Goal: Task Accomplishment & Management: Manage account settings

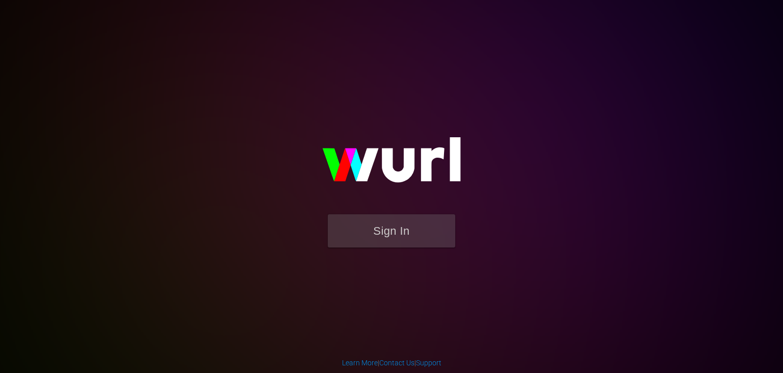
click at [397, 244] on button "Sign In" at bounding box center [392, 230] width 128 height 33
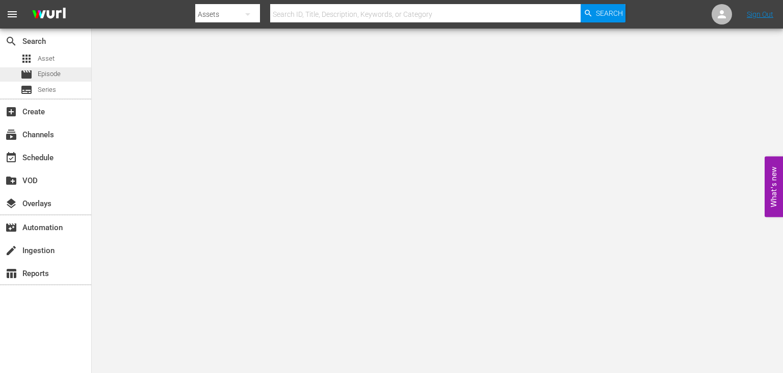
click at [81, 78] on div "movie Episode" at bounding box center [45, 74] width 91 height 14
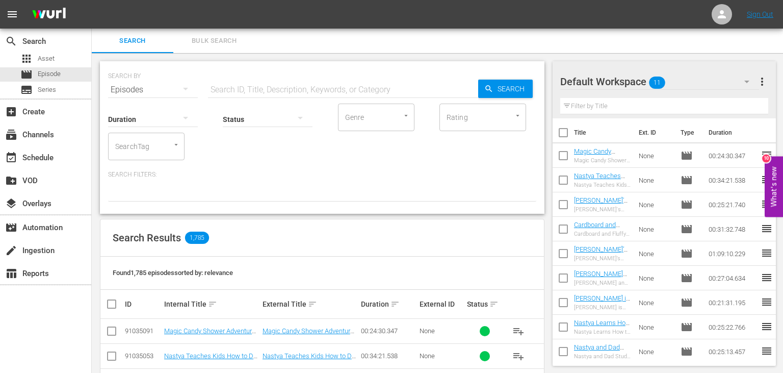
click at [296, 83] on input "text" at bounding box center [343, 90] width 270 height 24
paste input "[PERSON_NAME]'s Funny Stories with the Magic Fish for Kids"
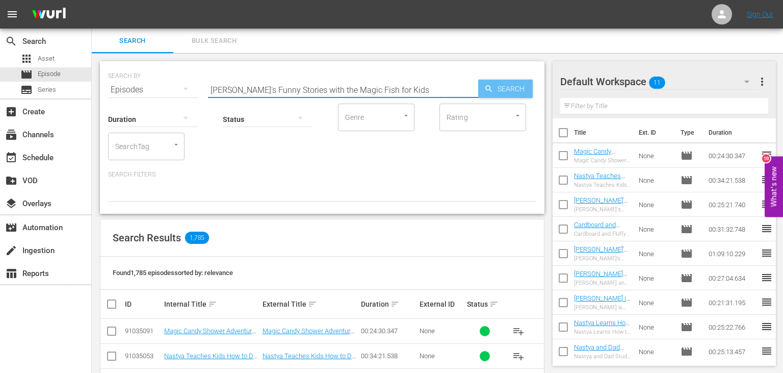
type input "[PERSON_NAME]'s Funny Stories with the Magic Fish for Kids"
click at [491, 86] on icon "button" at bounding box center [489, 88] width 9 height 9
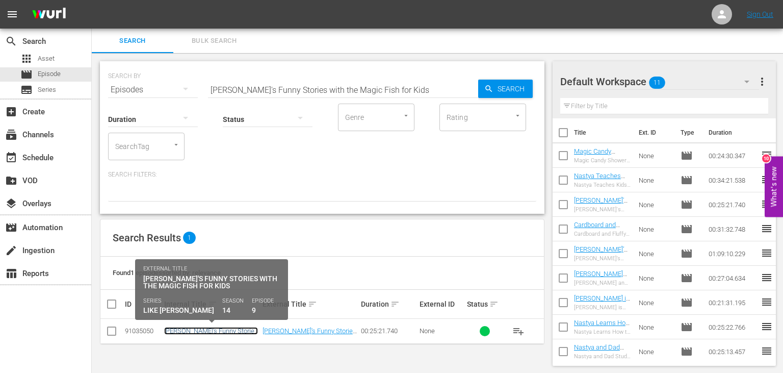
click at [190, 329] on link "[PERSON_NAME]'s Funny Stories with the Magic Fish for Kids" at bounding box center [211, 334] width 94 height 15
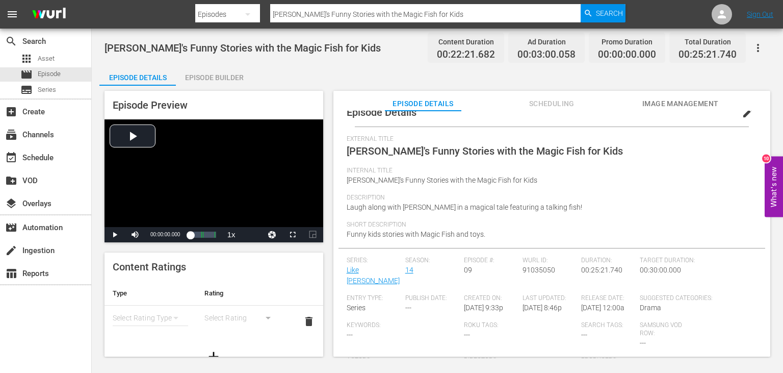
scroll to position [20, 0]
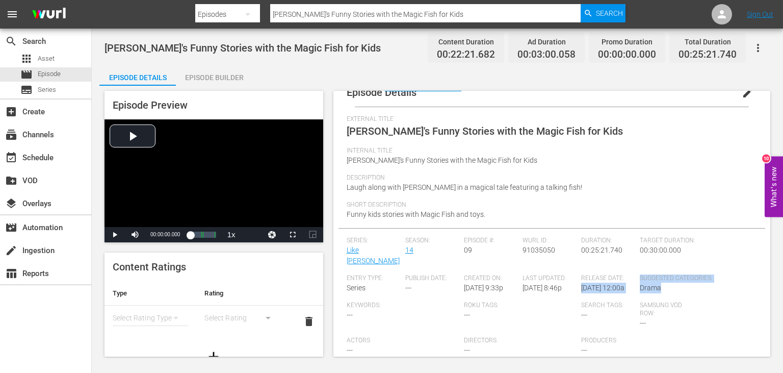
drag, startPoint x: 639, startPoint y: 267, endPoint x: 678, endPoint y: 275, distance: 40.6
click at [678, 275] on div "Series: Like Nastya Season: 14 Episode #: 09 Wurl ID: 91035050 Duration: 00:25:…" at bounding box center [552, 300] width 411 height 127
click at [678, 275] on div "Suggested Categories: Drama" at bounding box center [698, 287] width 117 height 27
click at [750, 94] on span "edit" at bounding box center [748, 93] width 12 height 12
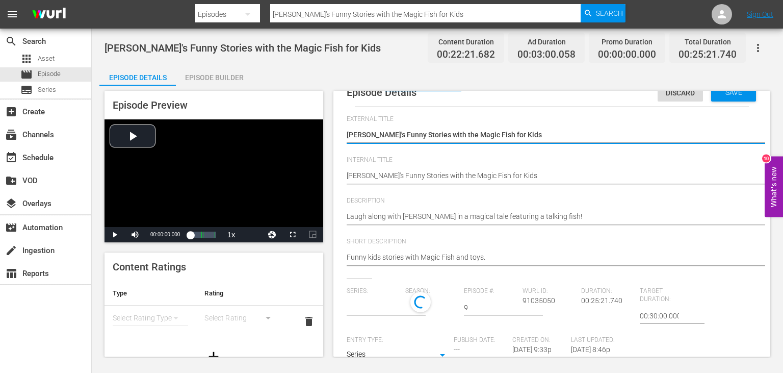
type input "Like [PERSON_NAME]"
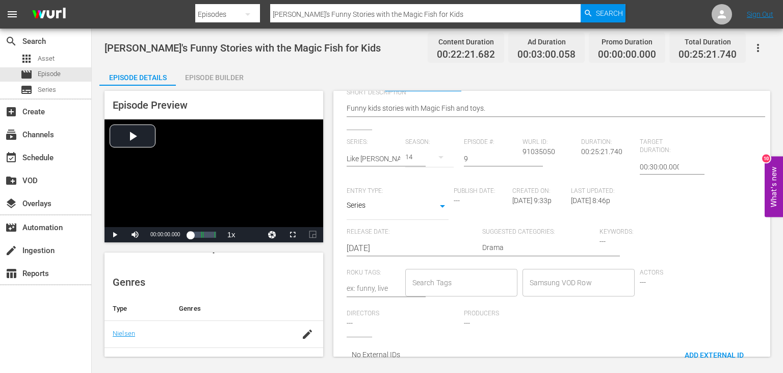
scroll to position [51, 0]
click at [176, 264] on icon "simple table" at bounding box center [176, 267] width 12 height 12
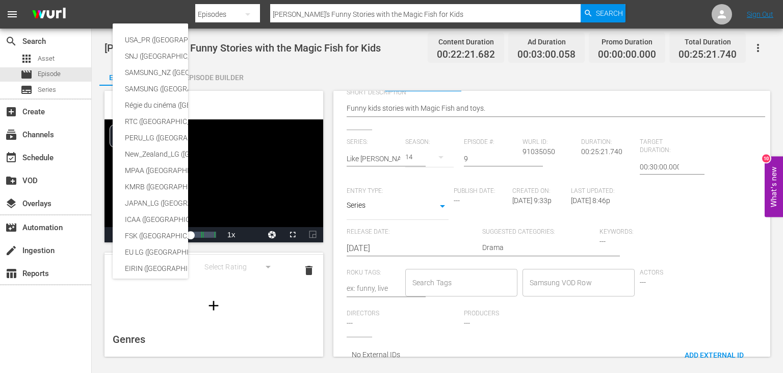
click at [207, 270] on div "USA_PR (United States of America (the)) SNJ (Brazil) SAMSUNG_NZ (New Zealand) S…" at bounding box center [391, 186] width 783 height 373
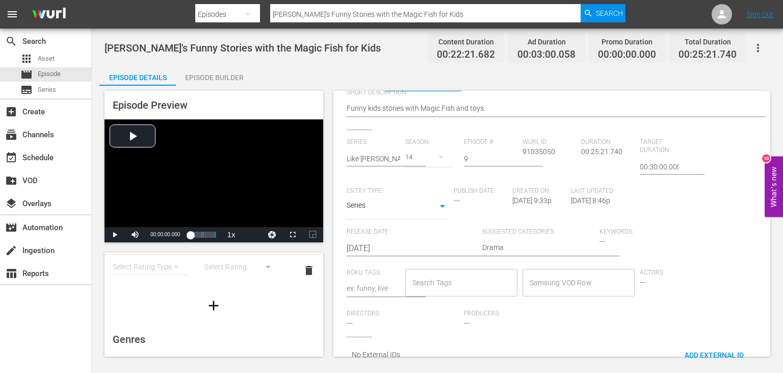
click at [215, 264] on div "simple table" at bounding box center [242, 266] width 75 height 29
click at [185, 268] on button "simple table" at bounding box center [176, 266] width 24 height 24
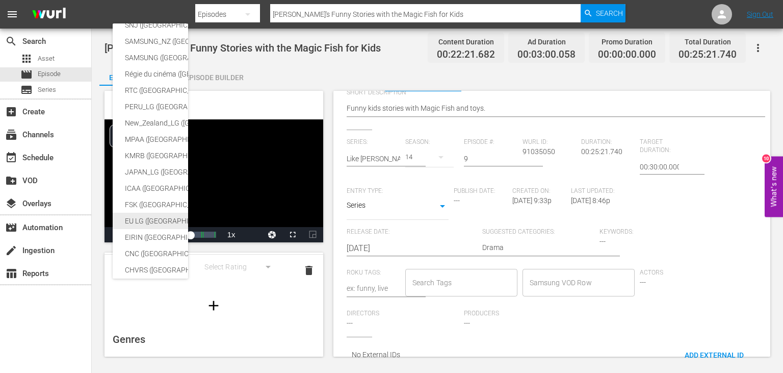
scroll to position [0, 0]
click at [234, 266] on div "USA_PR (United States of America (the)) SNJ (Brazil) SAMSUNG_NZ (New Zealand) S…" at bounding box center [391, 186] width 783 height 373
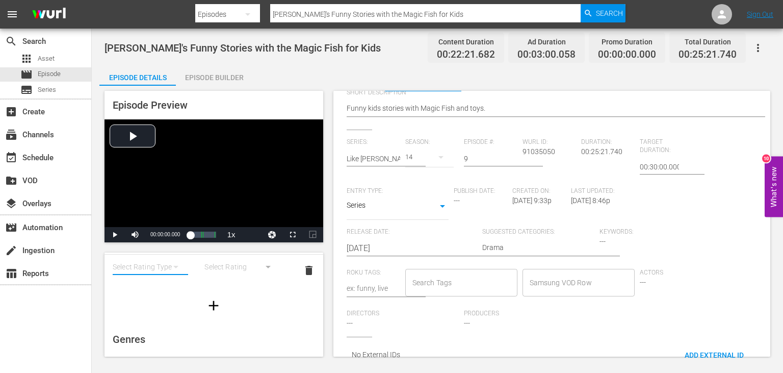
click at [170, 266] on button "simple table" at bounding box center [176, 266] width 24 height 24
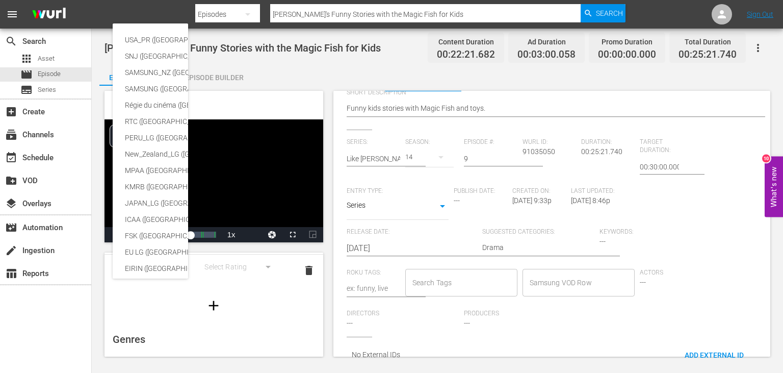
click at [266, 268] on div "USA_PR (United States of America (the)) SNJ (Brazil) SAMSUNG_NZ (New Zealand) S…" at bounding box center [391, 186] width 783 height 373
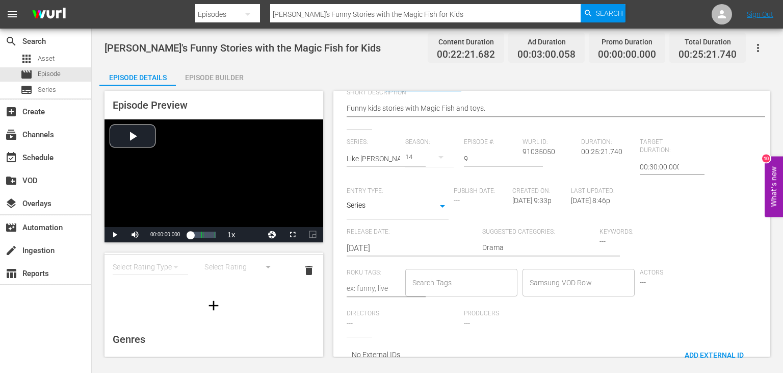
click at [266, 268] on div "USA_PR (United States of America (the)) SNJ (Brazil) SAMSUNG_NZ (New Zealand) S…" at bounding box center [391, 186] width 783 height 373
click at [175, 269] on icon "simple table" at bounding box center [176, 267] width 12 height 12
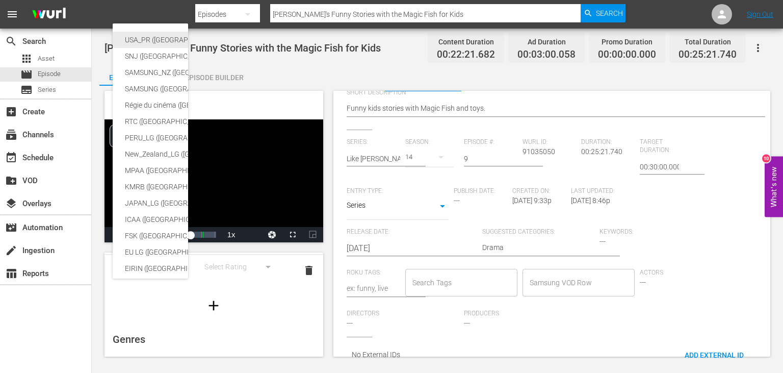
click at [174, 44] on div "USA_PR (United States of America (the))" at bounding box center [250, 40] width 250 height 16
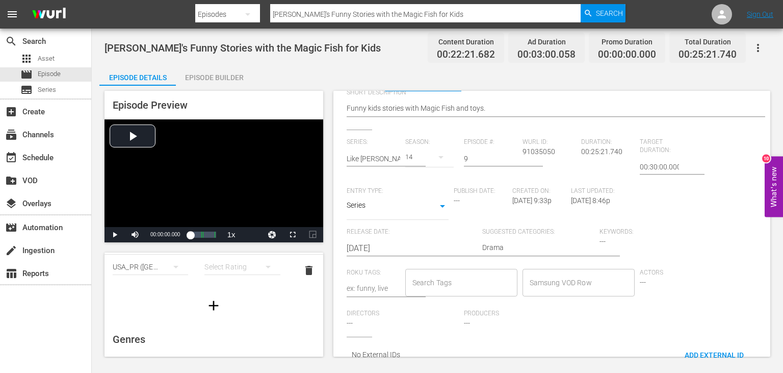
click at [232, 266] on div "simple table" at bounding box center [242, 266] width 75 height 29
click at [131, 286] on div "TVY TVY7 TVG TVPG TV14 TVMA" at bounding box center [391, 186] width 783 height 373
click at [151, 269] on div "USA_PR (United States of America (the))" at bounding box center [150, 266] width 75 height 29
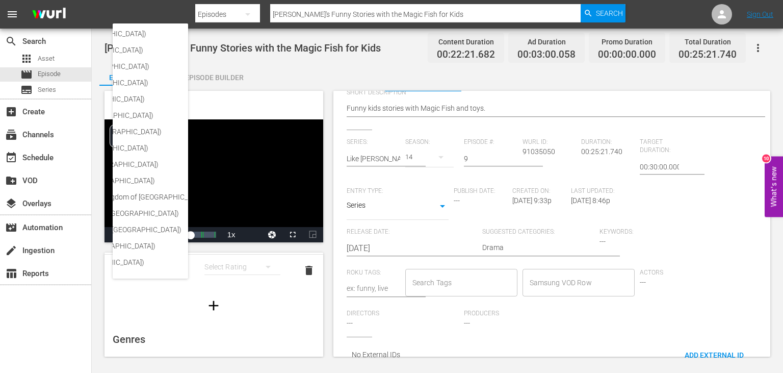
scroll to position [186, 0]
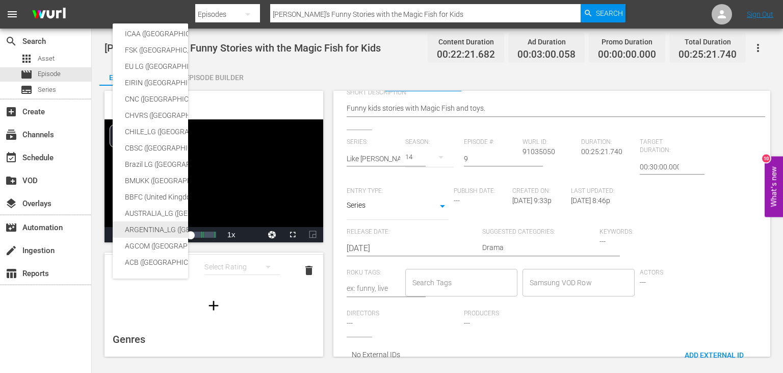
click at [139, 225] on div "ARGENTINA_LG (Argentina)" at bounding box center [250, 229] width 250 height 16
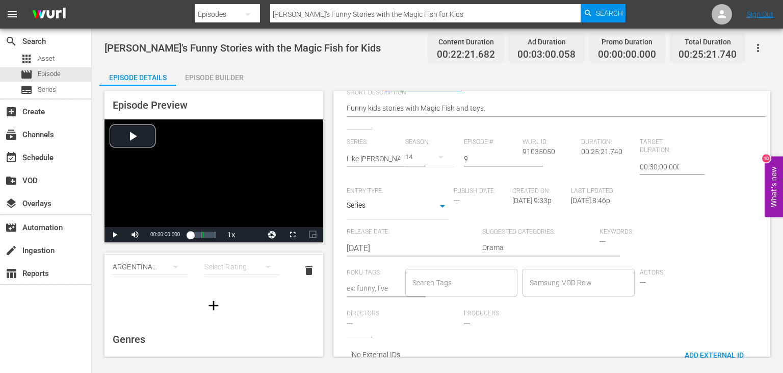
click at [309, 268] on span "delete" at bounding box center [309, 270] width 12 height 12
click at [308, 268] on span "delete" at bounding box center [309, 270] width 12 height 12
click at [310, 266] on span "delete" at bounding box center [309, 270] width 12 height 12
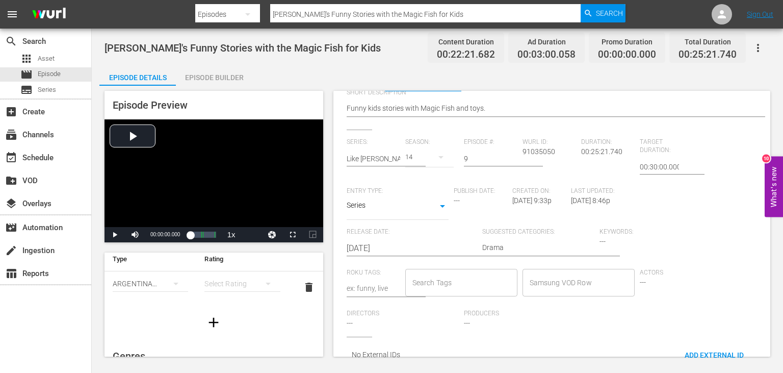
scroll to position [0, 0]
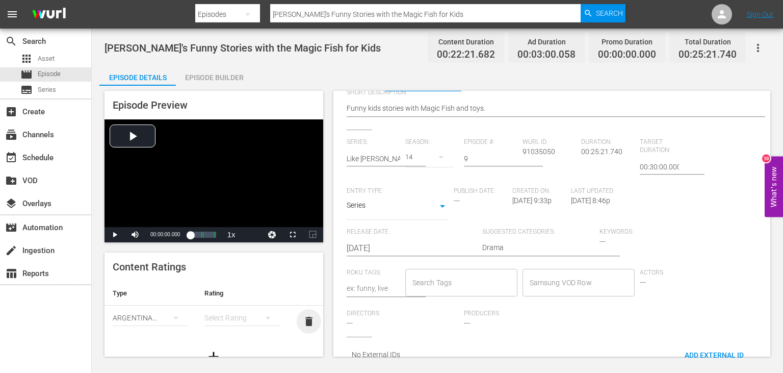
click at [311, 321] on span "delete" at bounding box center [309, 321] width 12 height 12
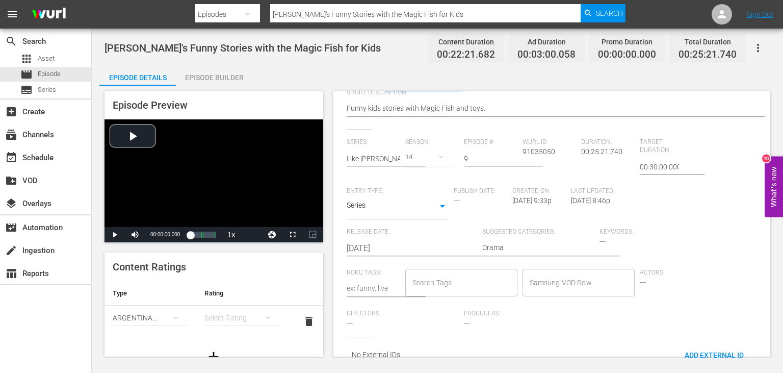
click at [311, 321] on span "delete" at bounding box center [309, 321] width 12 height 12
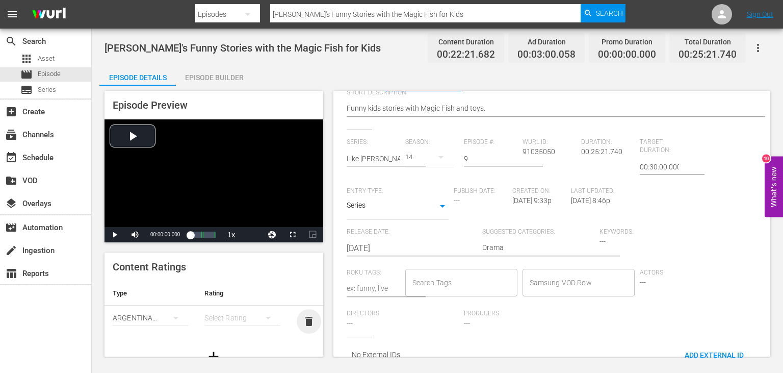
click at [311, 321] on span "delete" at bounding box center [309, 321] width 12 height 12
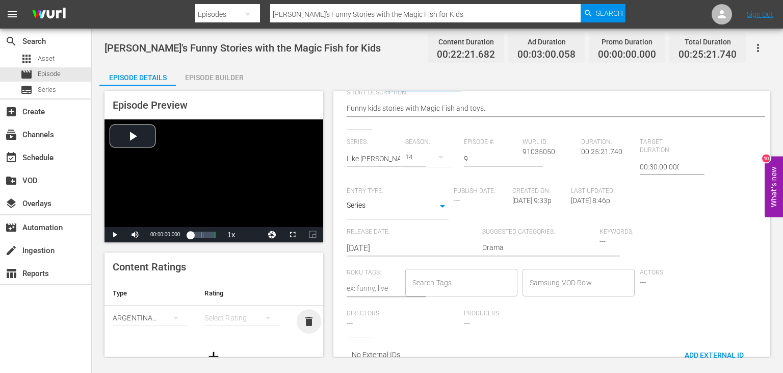
click at [311, 321] on span "delete" at bounding box center [309, 321] width 12 height 12
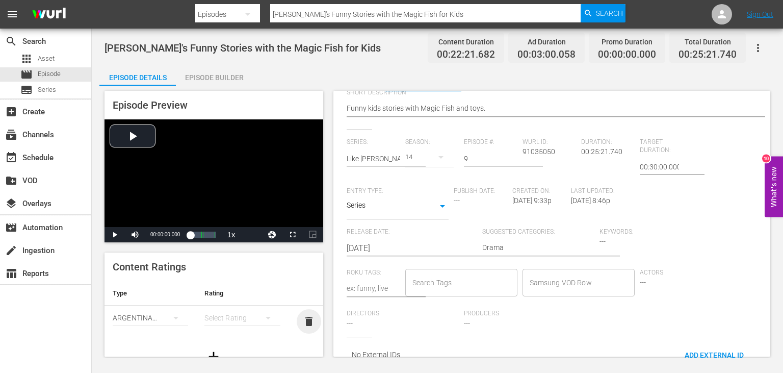
click at [311, 321] on span "delete" at bounding box center [309, 321] width 12 height 12
click at [169, 320] on button "simple table" at bounding box center [176, 318] width 24 height 24
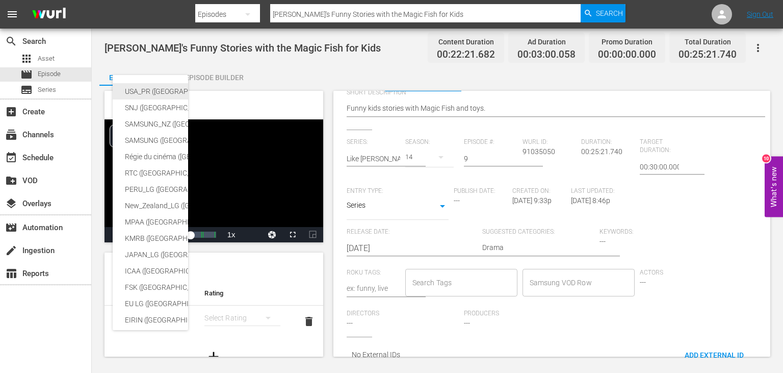
click at [160, 87] on div "USA_PR (United States of America (the))" at bounding box center [250, 91] width 250 height 16
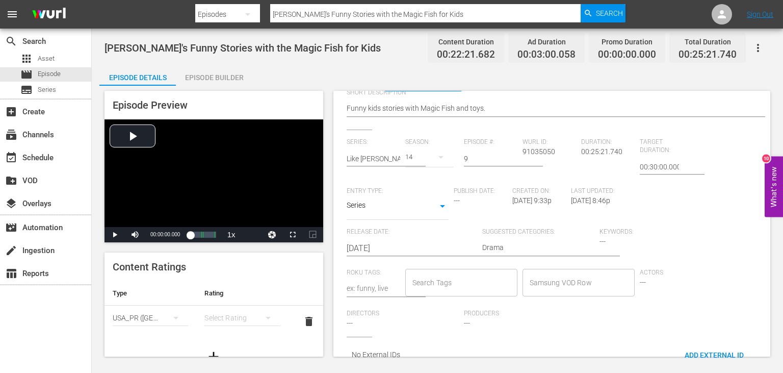
click at [308, 320] on span "delete" at bounding box center [309, 321] width 12 height 12
